Goal: Check status: Check status

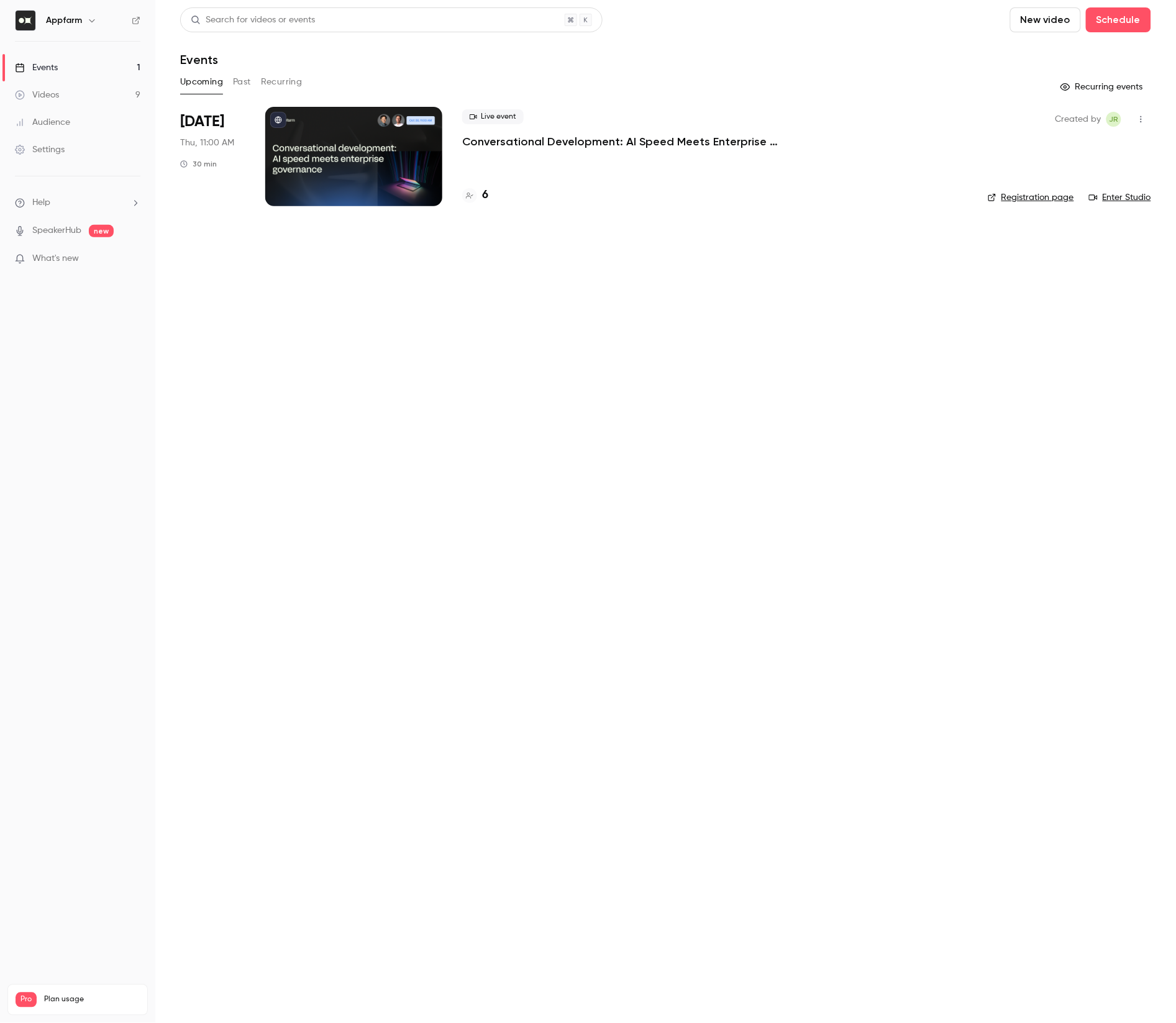
click at [241, 85] on button "Past" at bounding box center [242, 82] width 18 height 20
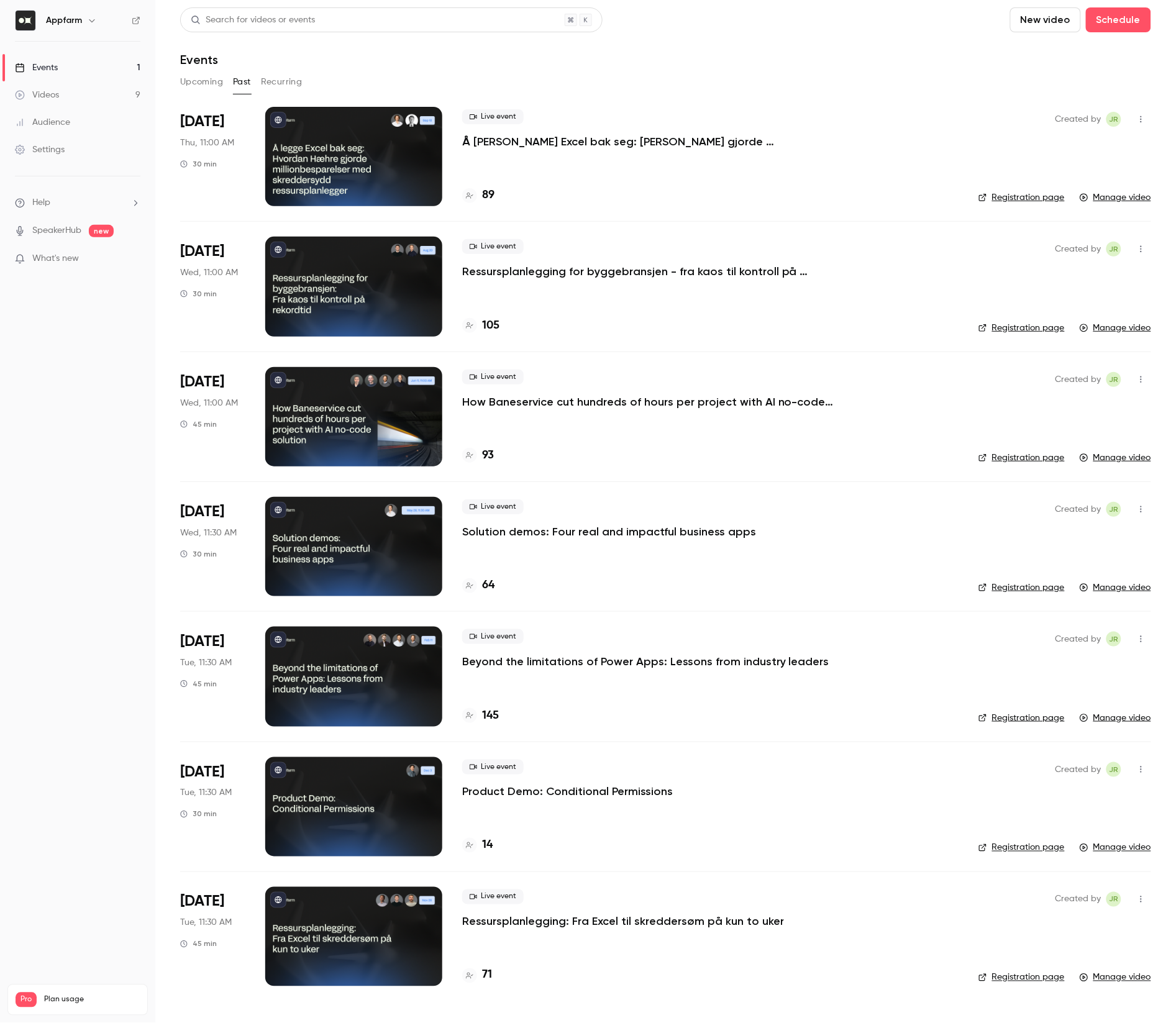
click at [334, 161] on div at bounding box center [354, 156] width 177 height 99
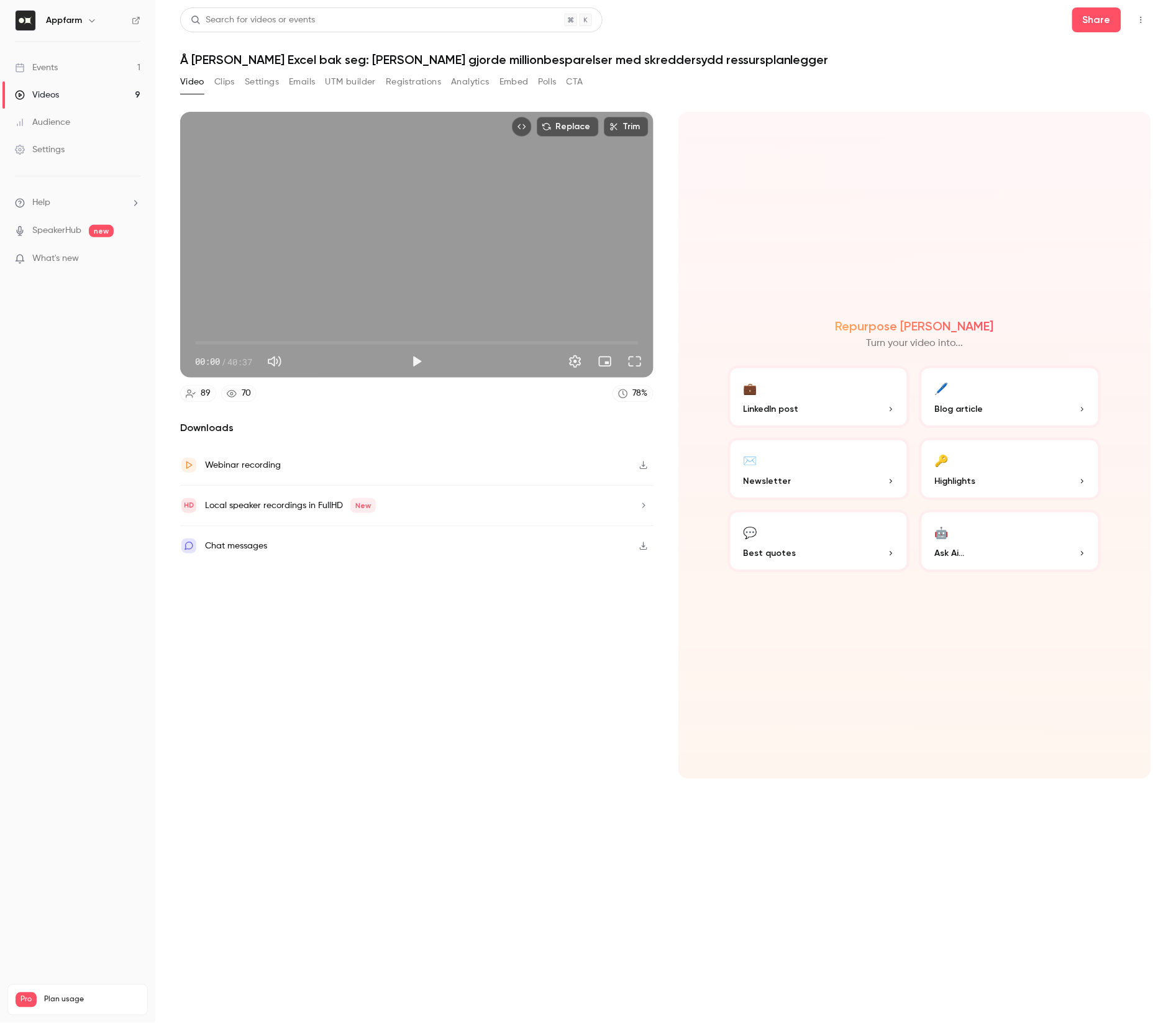
click at [402, 88] on button "Registrations" at bounding box center [414, 82] width 56 height 20
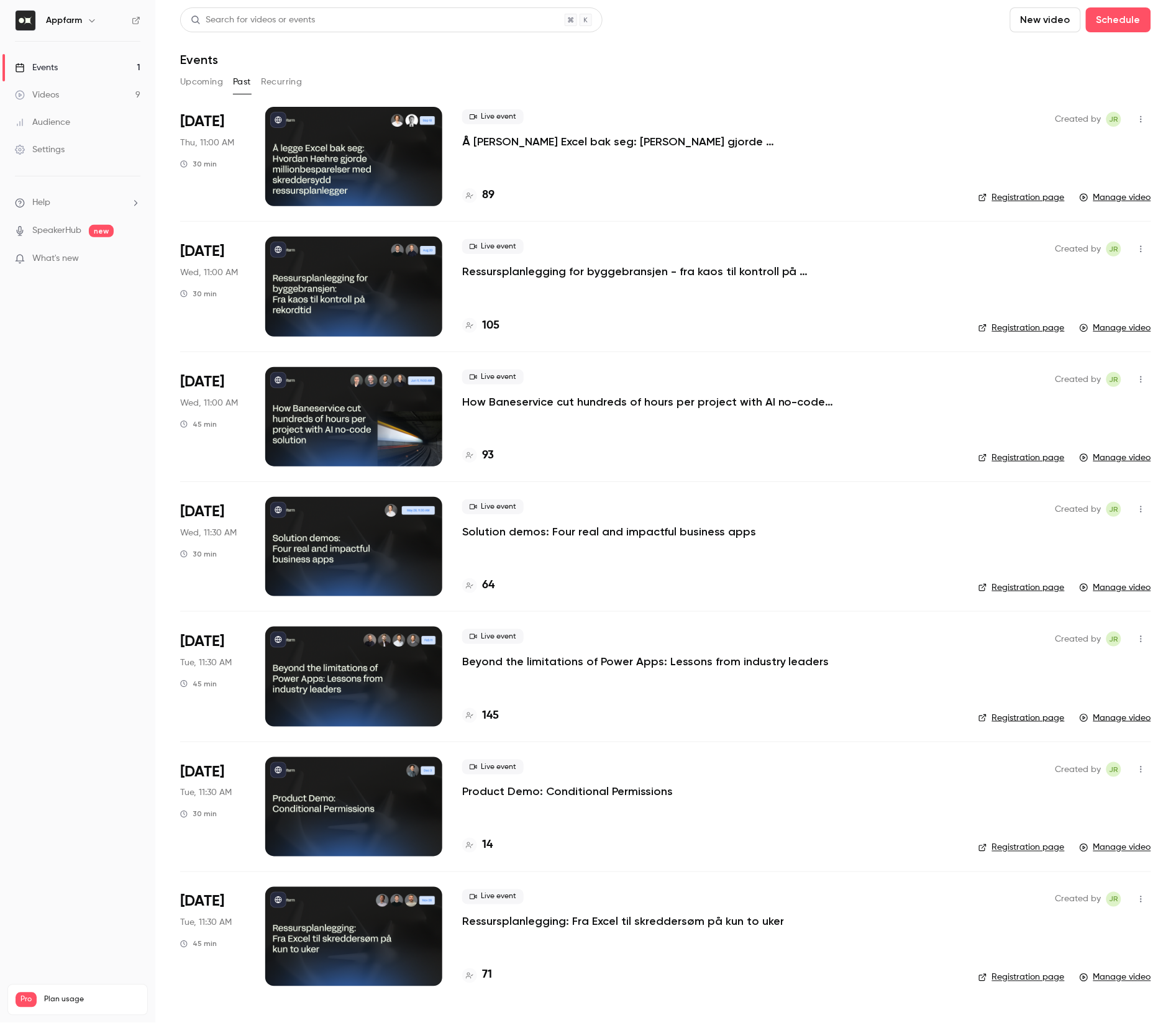
click at [73, 88] on link "Videos 9" at bounding box center [77, 95] width 155 height 27
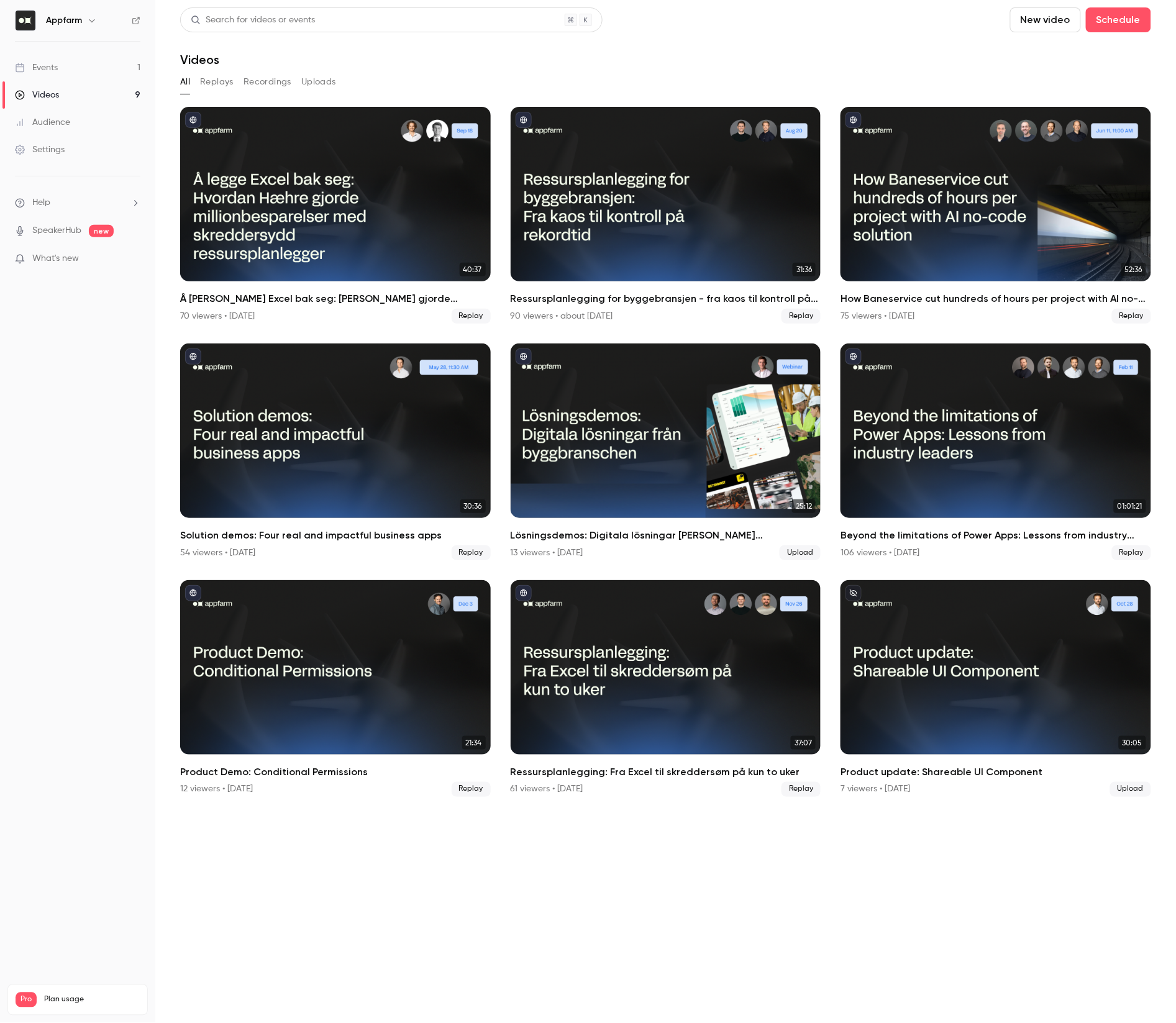
click at [263, 84] on button "Recordings" at bounding box center [267, 82] width 48 height 20
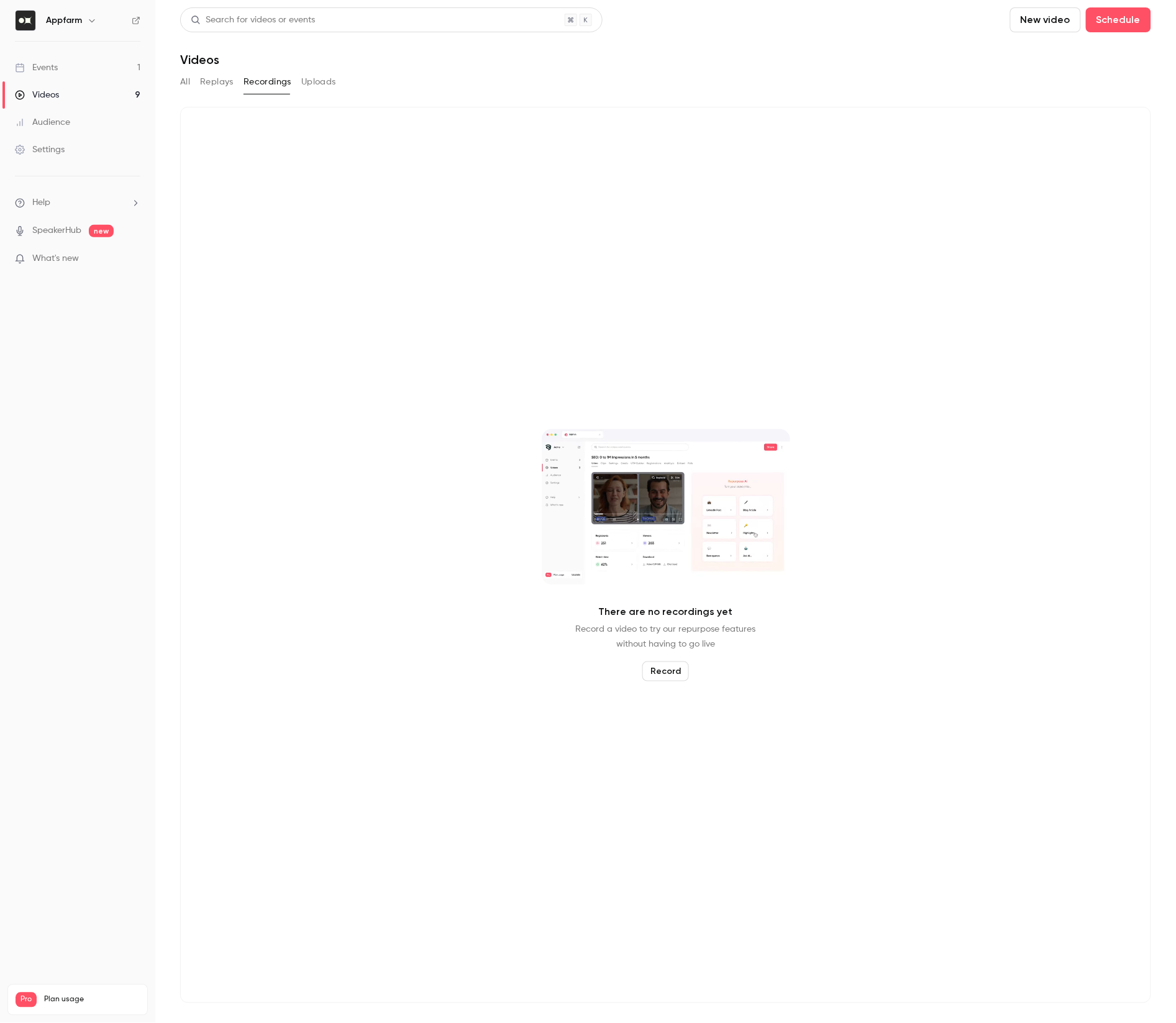
click at [190, 84] on button "All" at bounding box center [185, 82] width 10 height 20
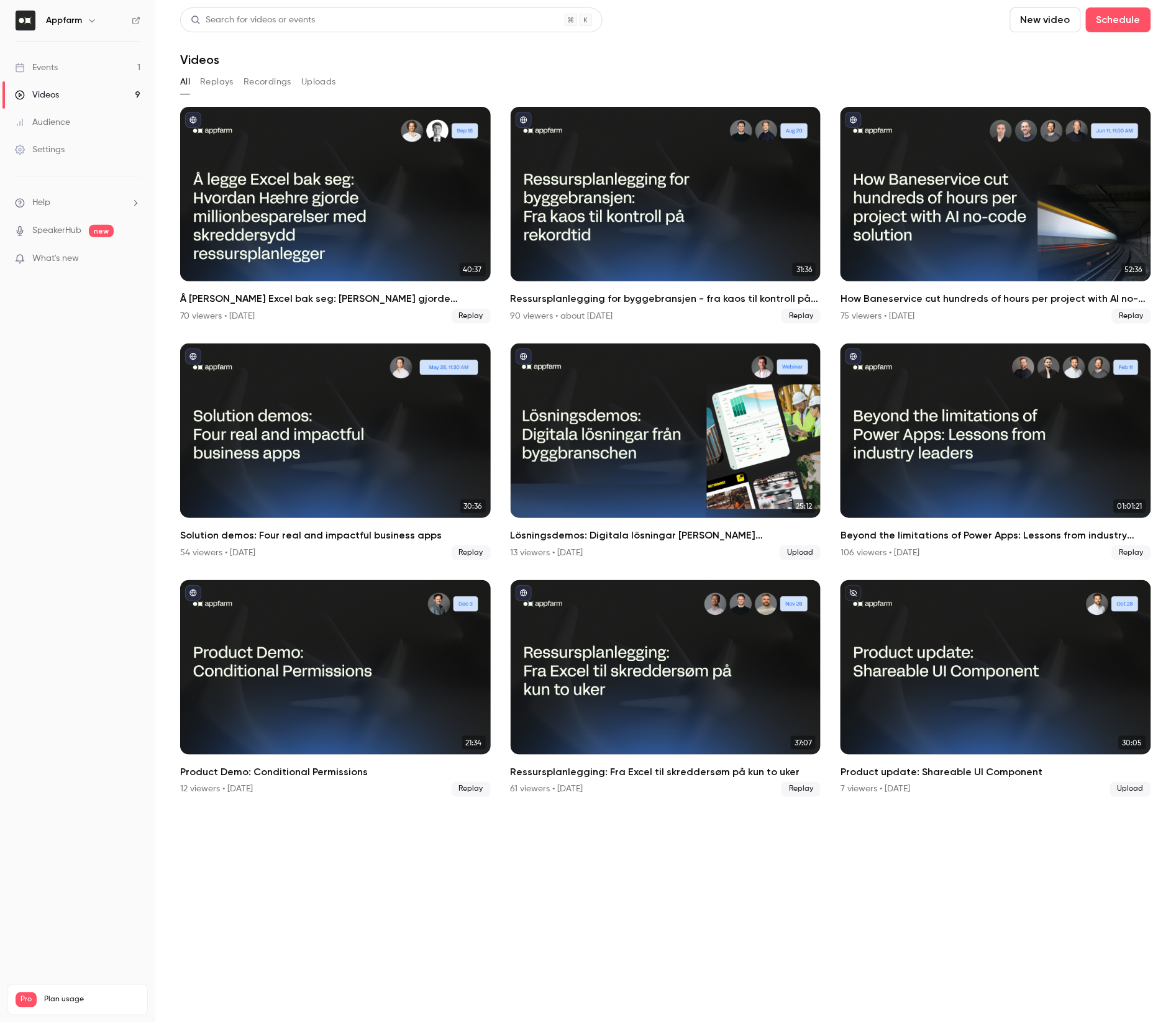
click at [67, 73] on link "Events 1" at bounding box center [77, 67] width 155 height 27
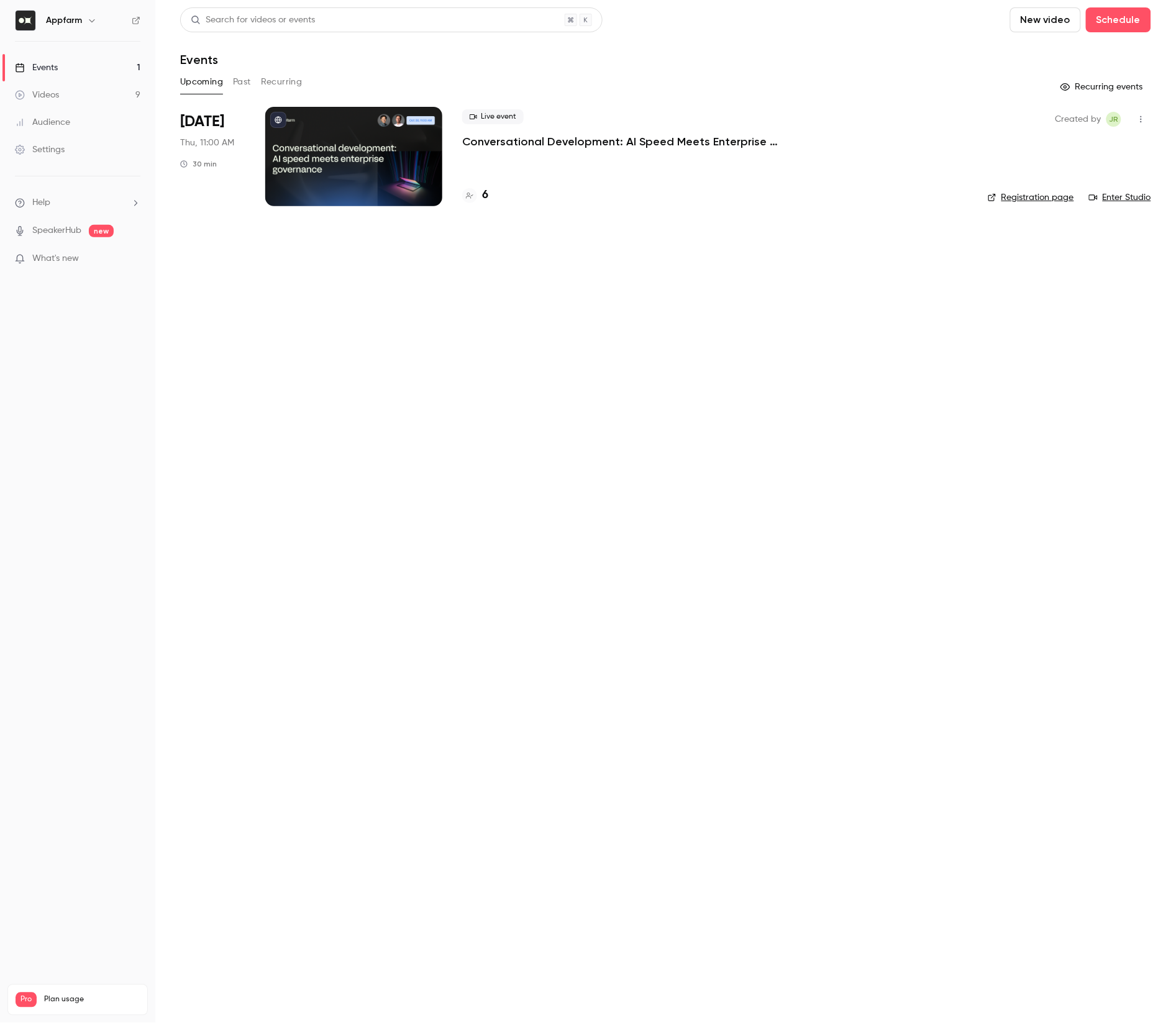
click at [363, 155] on div at bounding box center [354, 156] width 177 height 99
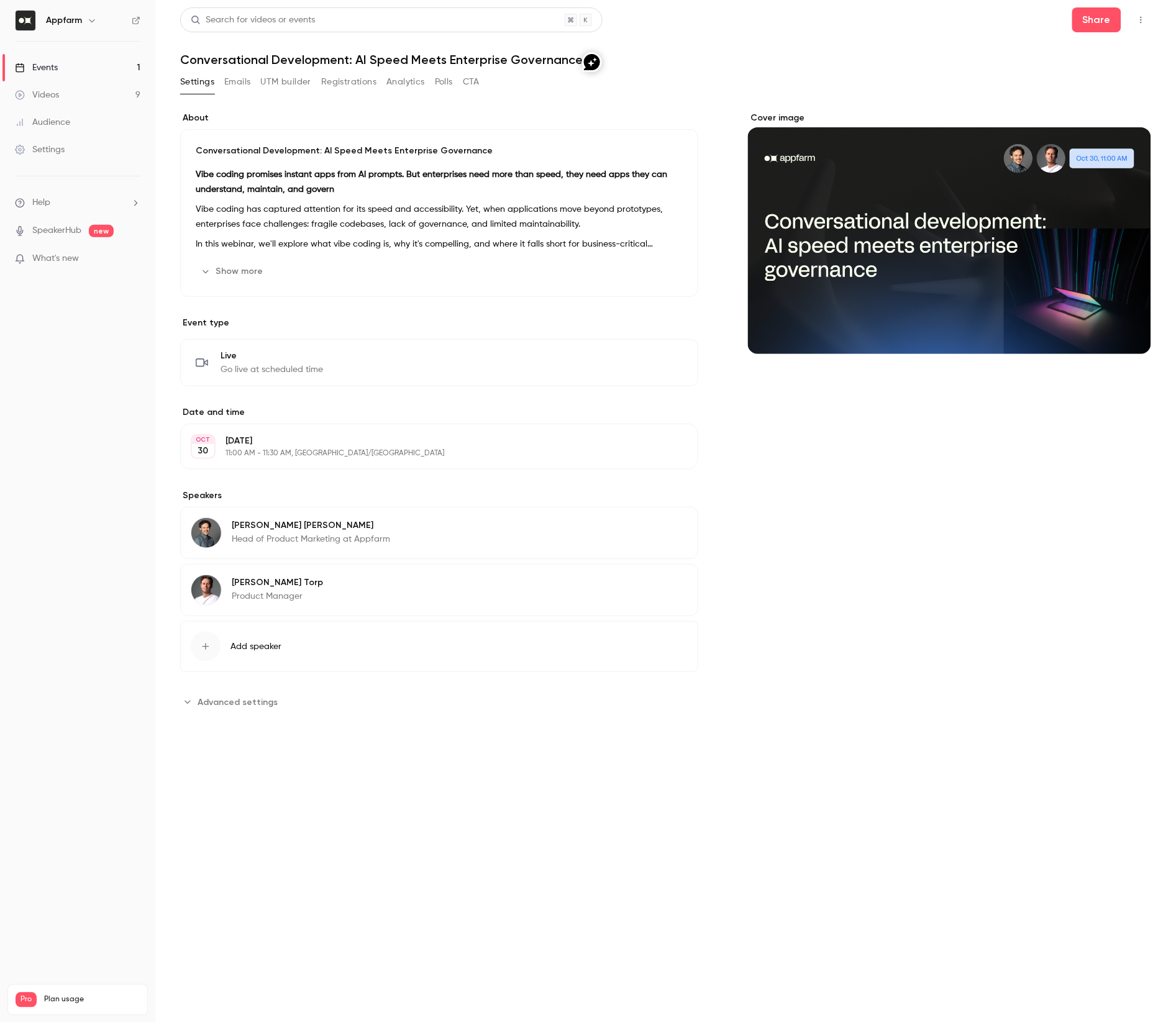
click at [343, 80] on button "Registrations" at bounding box center [349, 82] width 56 height 20
